Goal: Task Accomplishment & Management: Use online tool/utility

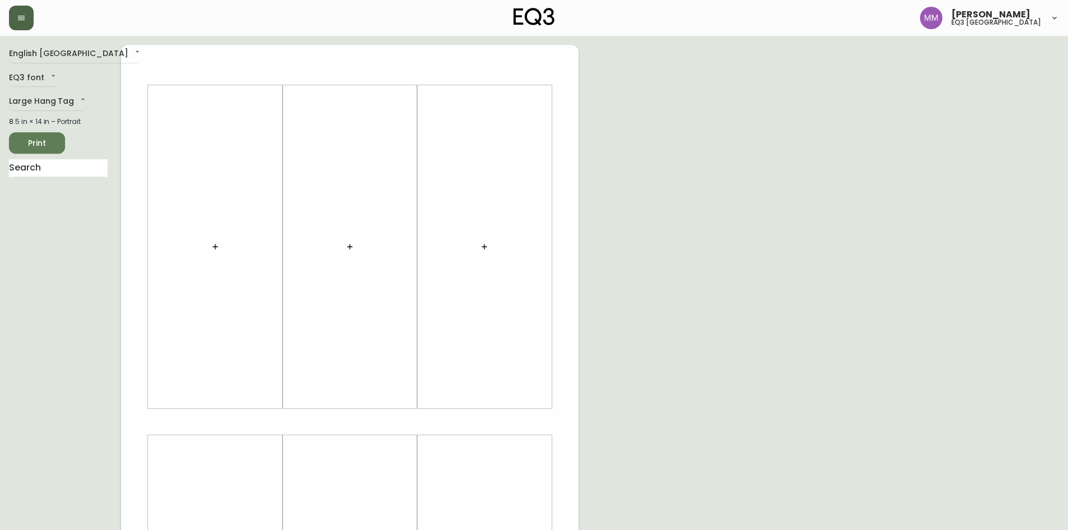
click at [29, 25] on button "button" at bounding box center [21, 18] width 25 height 25
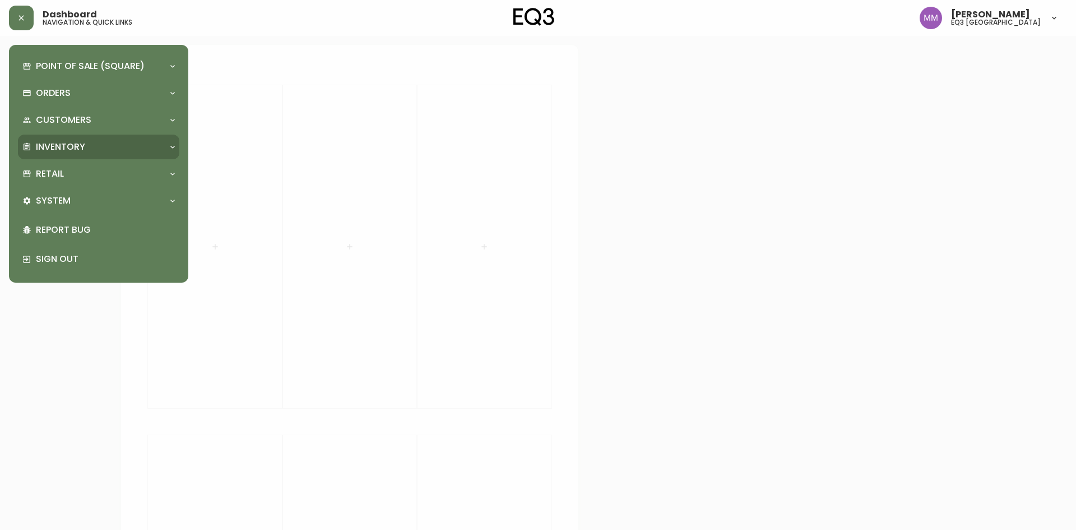
click at [83, 142] on p "Inventory" at bounding box center [60, 147] width 49 height 12
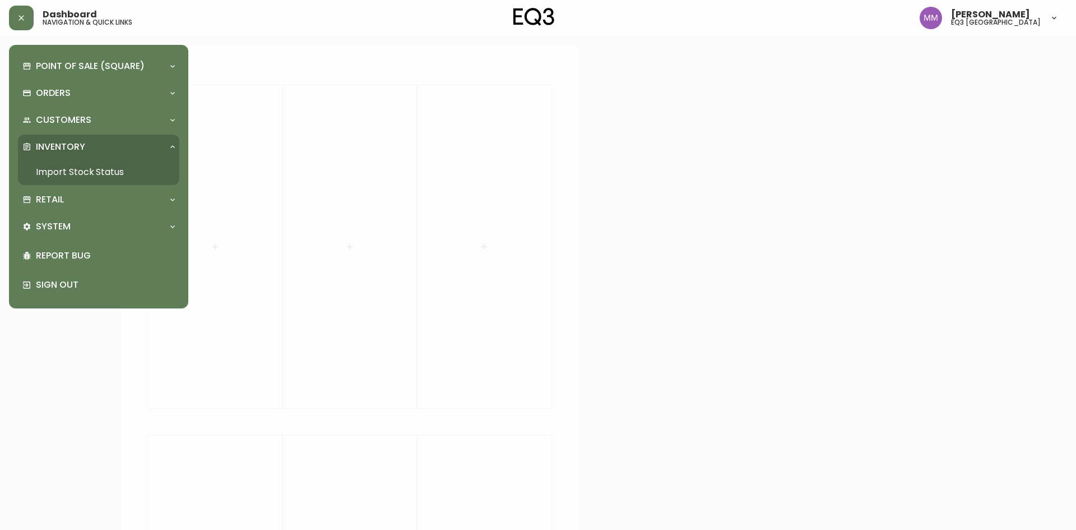
click at [95, 169] on link "Import Stock Status" at bounding box center [98, 172] width 161 height 26
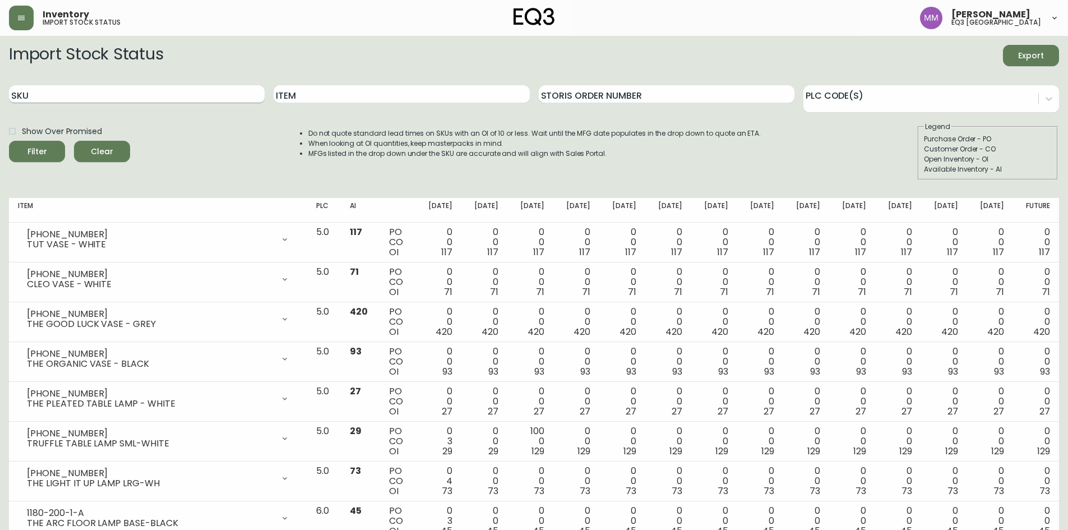
click at [163, 91] on input "SKU" at bounding box center [137, 94] width 256 height 18
click at [367, 93] on input "Item" at bounding box center [402, 94] width 256 height 18
click at [128, 90] on input "SKU" at bounding box center [137, 94] width 256 height 18
paste input "[PHONE_NUMBER]"
type input "[PHONE_NUMBER]"
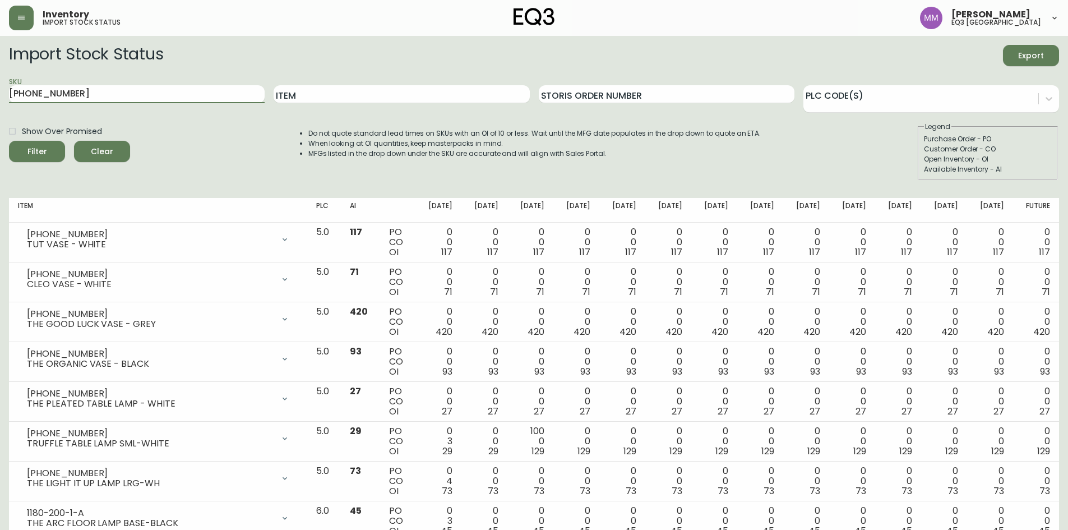
click at [36, 149] on icon "submit" at bounding box center [32, 149] width 15 height 15
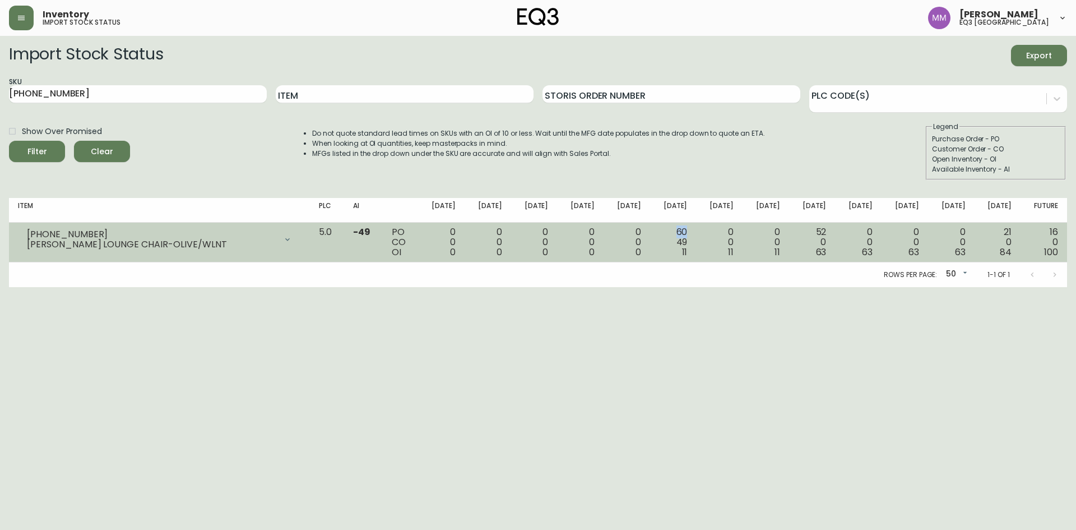
drag, startPoint x: 687, startPoint y: 231, endPoint x: 698, endPoint y: 230, distance: 11.2
click at [697, 230] on td "60 49 11" at bounding box center [673, 243] width 47 height 40
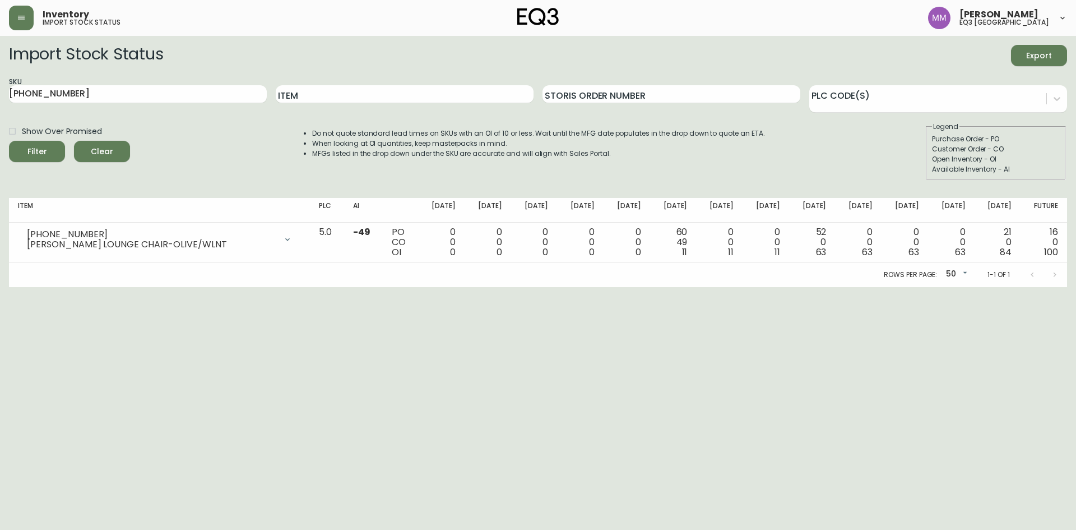
click at [707, 287] on html "Inventory import stock status [PERSON_NAME] eq3 [GEOGRAPHIC_DATA] Import Stock …" at bounding box center [538, 143] width 1076 height 287
drag, startPoint x: 1025, startPoint y: 411, endPoint x: 1013, endPoint y: 410, distance: 11.9
click at [1025, 287] on html "Inventory import stock status [PERSON_NAME] eq3 [GEOGRAPHIC_DATA] Import Stock …" at bounding box center [538, 143] width 1076 height 287
